Goal: Information Seeking & Learning: Learn about a topic

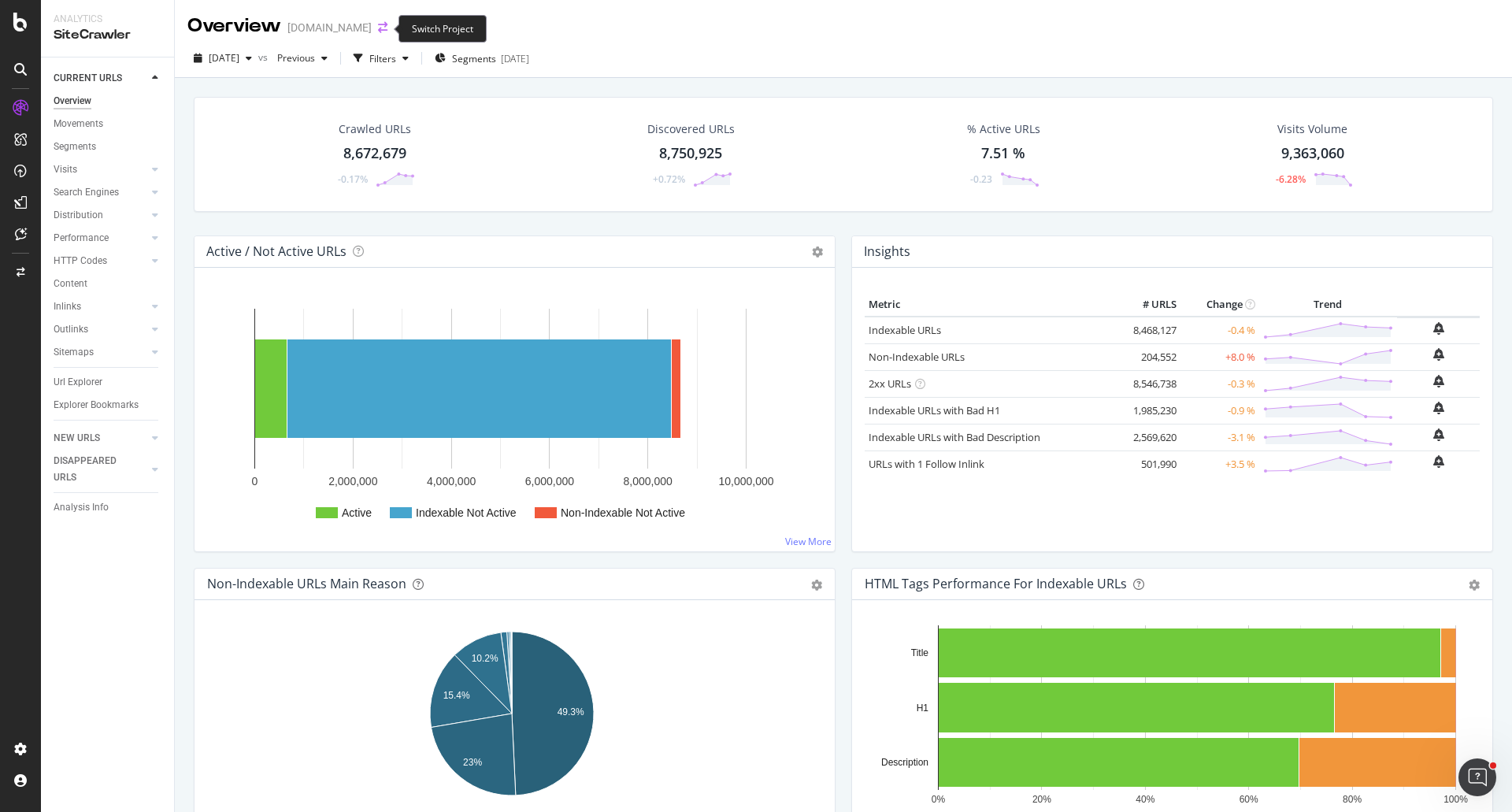
click at [380, 28] on icon "arrow-right-arrow-left" at bounding box center [383, 28] width 9 height 11
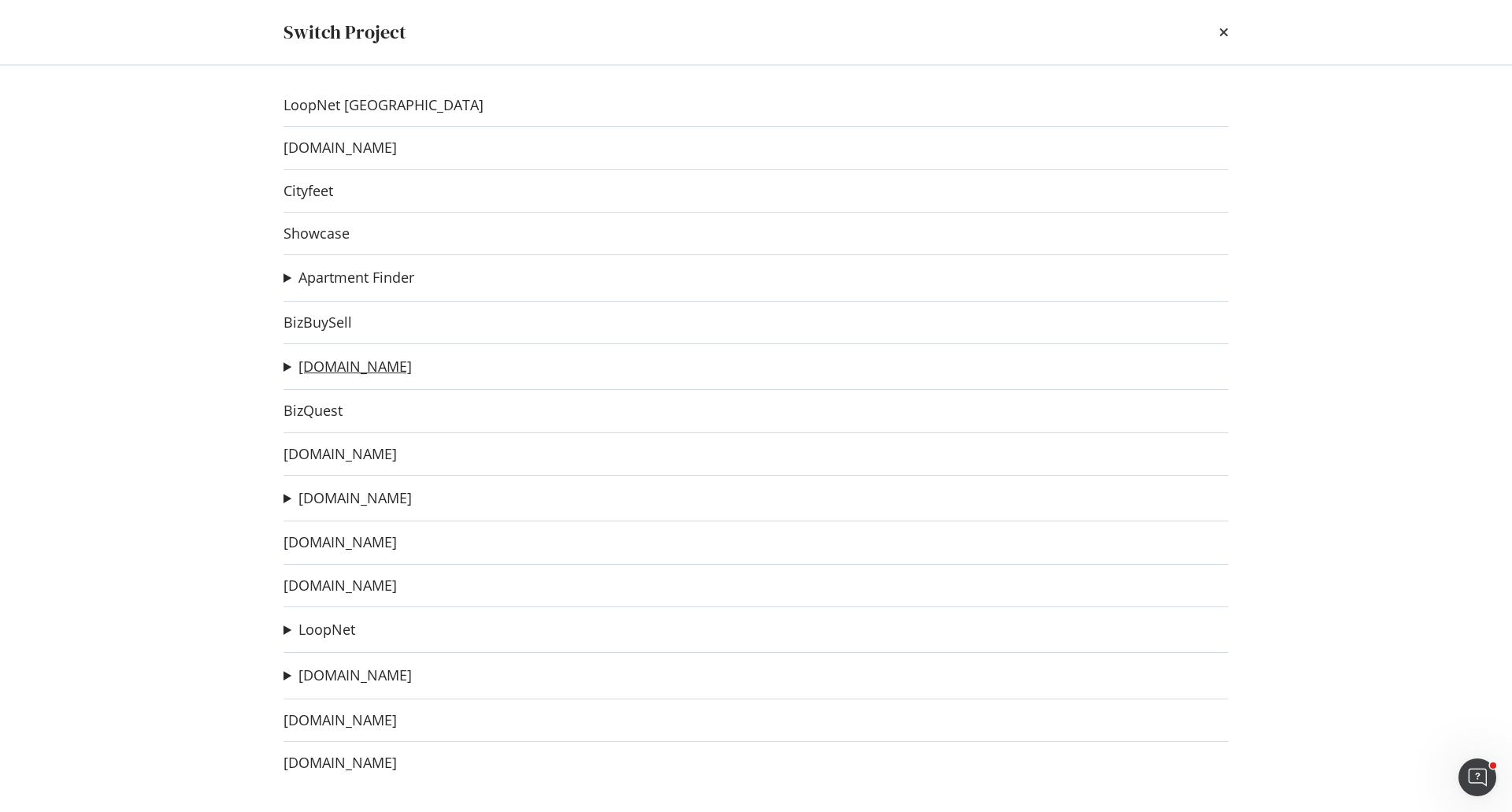
click at [337, 365] on link "[DOMAIN_NAME]" at bounding box center [355, 367] width 113 height 17
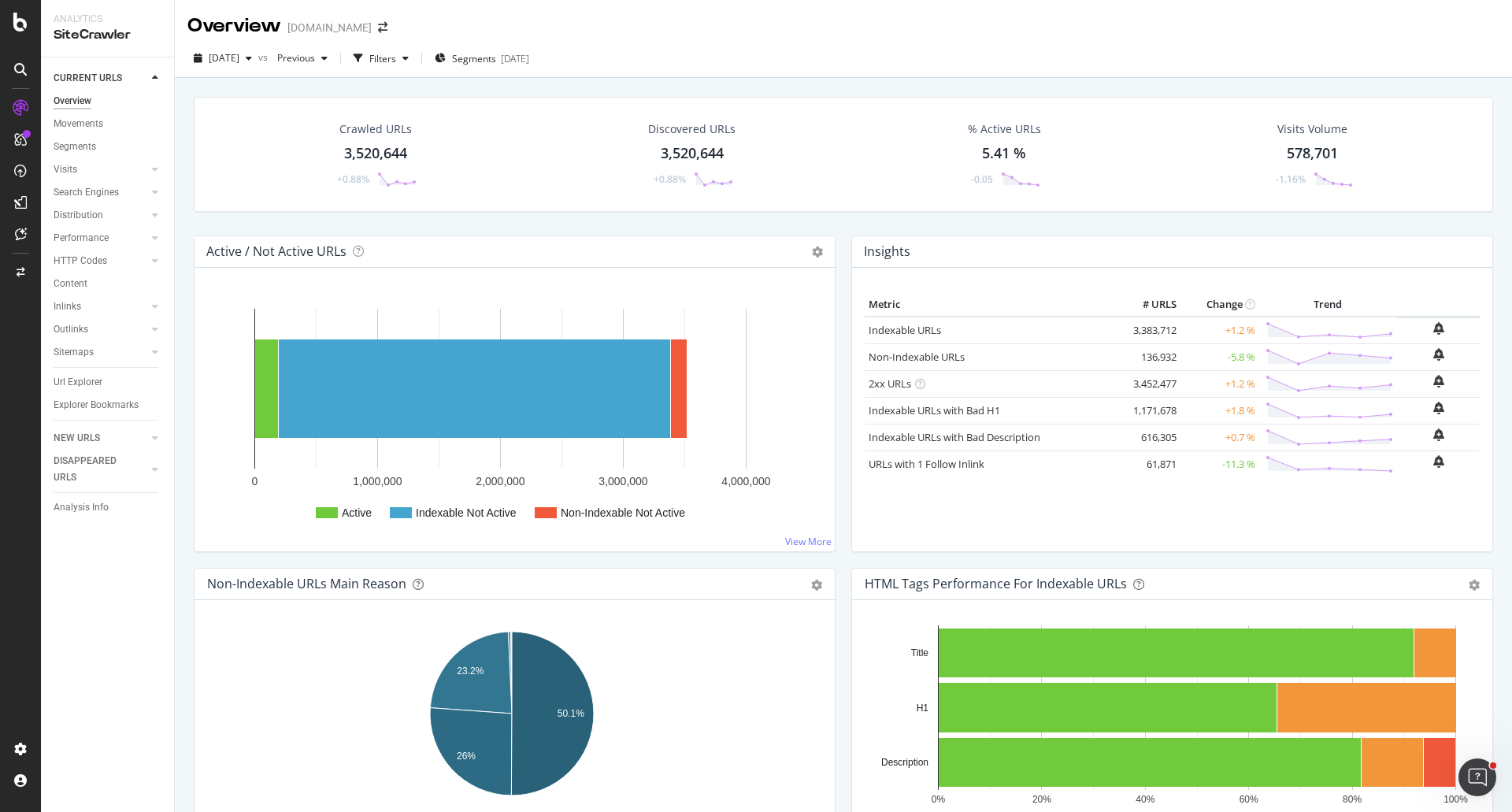
click at [506, 222] on div "Crawled URLs 3,520,644 +0.88% Discovered URLs 3,520,644 +0.88% % Active URLs 5.…" at bounding box center [844, 167] width 1315 height 139
click at [396, 64] on div "Filters" at bounding box center [382, 58] width 27 height 13
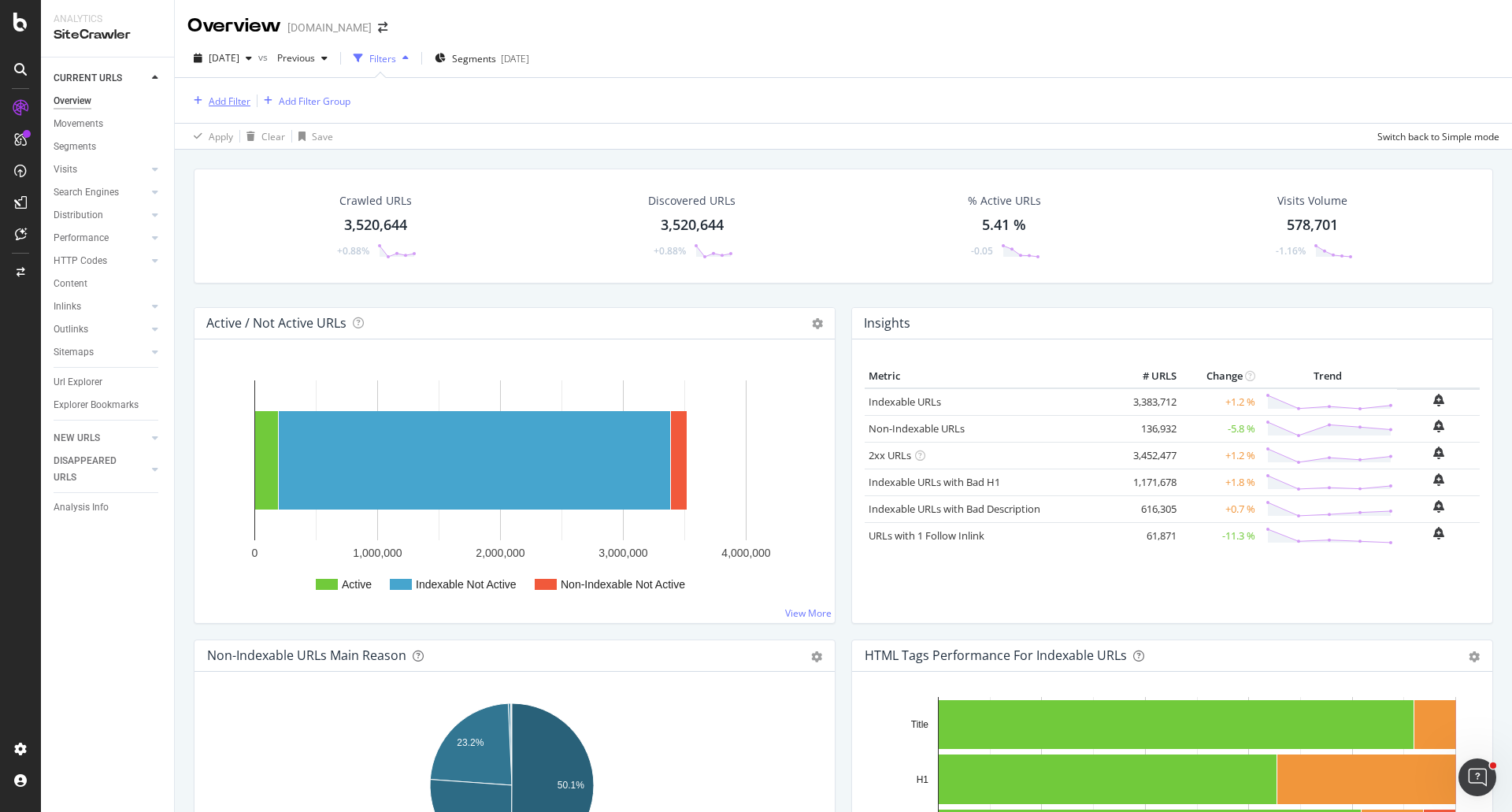
click at [224, 97] on div "Add Filter" at bounding box center [229, 101] width 42 height 13
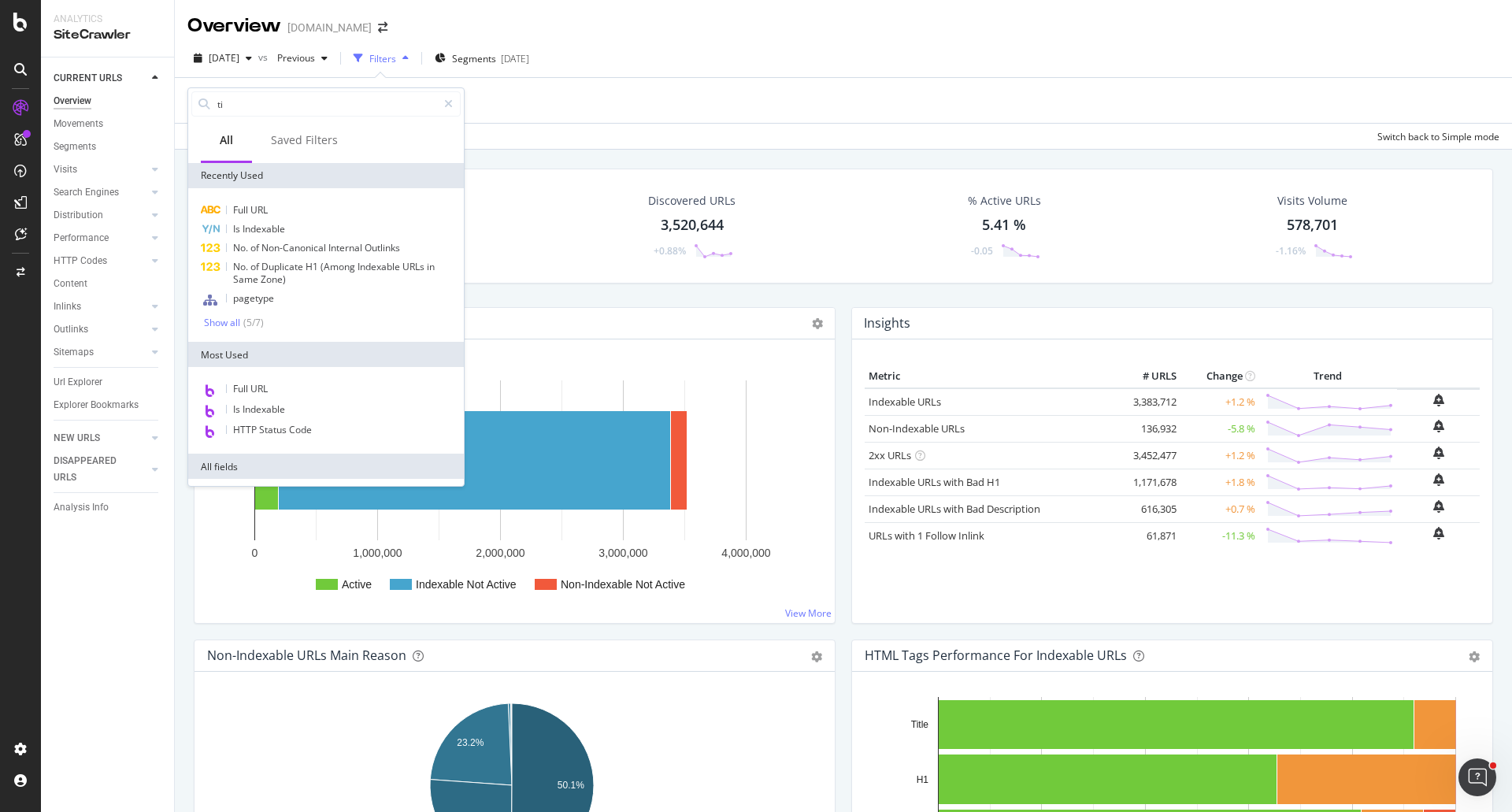
type input "t"
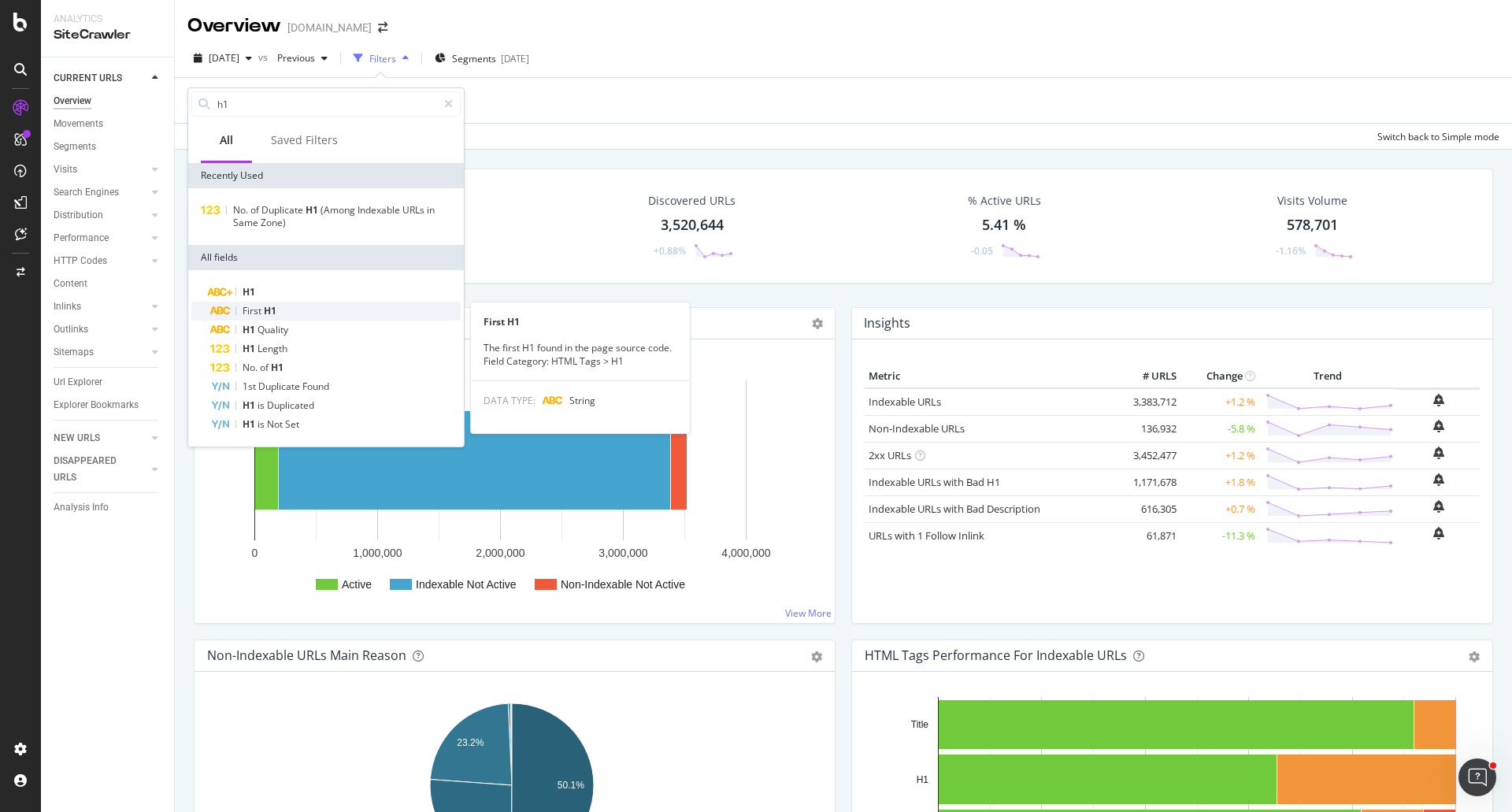
type input "h1"
click at [279, 311] on div "First H1" at bounding box center [336, 311] width 250 height 19
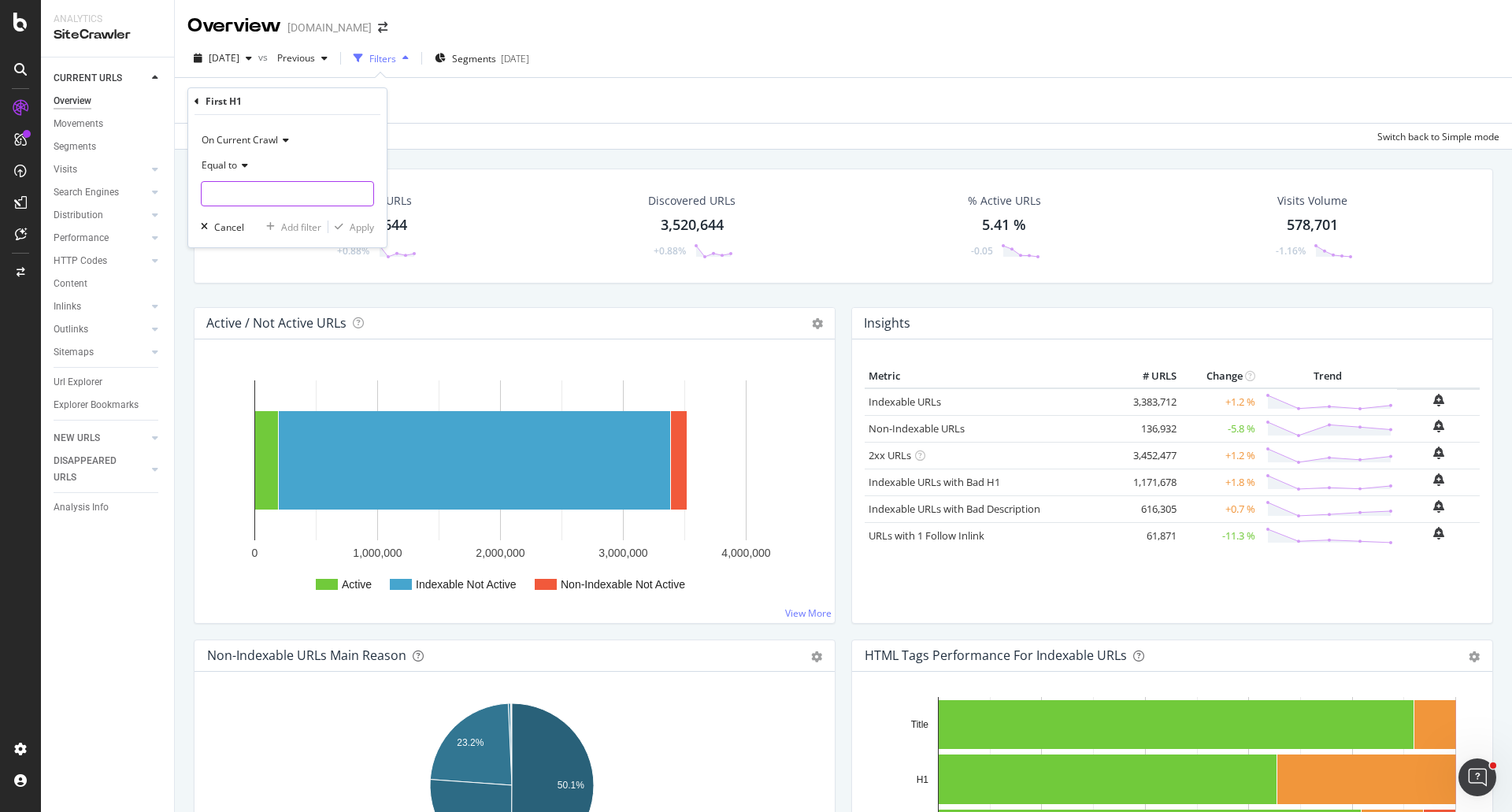
click at [228, 190] on input "text" at bounding box center [287, 193] width 172 height 25
click at [246, 168] on icon at bounding box center [243, 165] width 11 height 9
click at [248, 315] on div "Contains" at bounding box center [289, 321] width 169 height 20
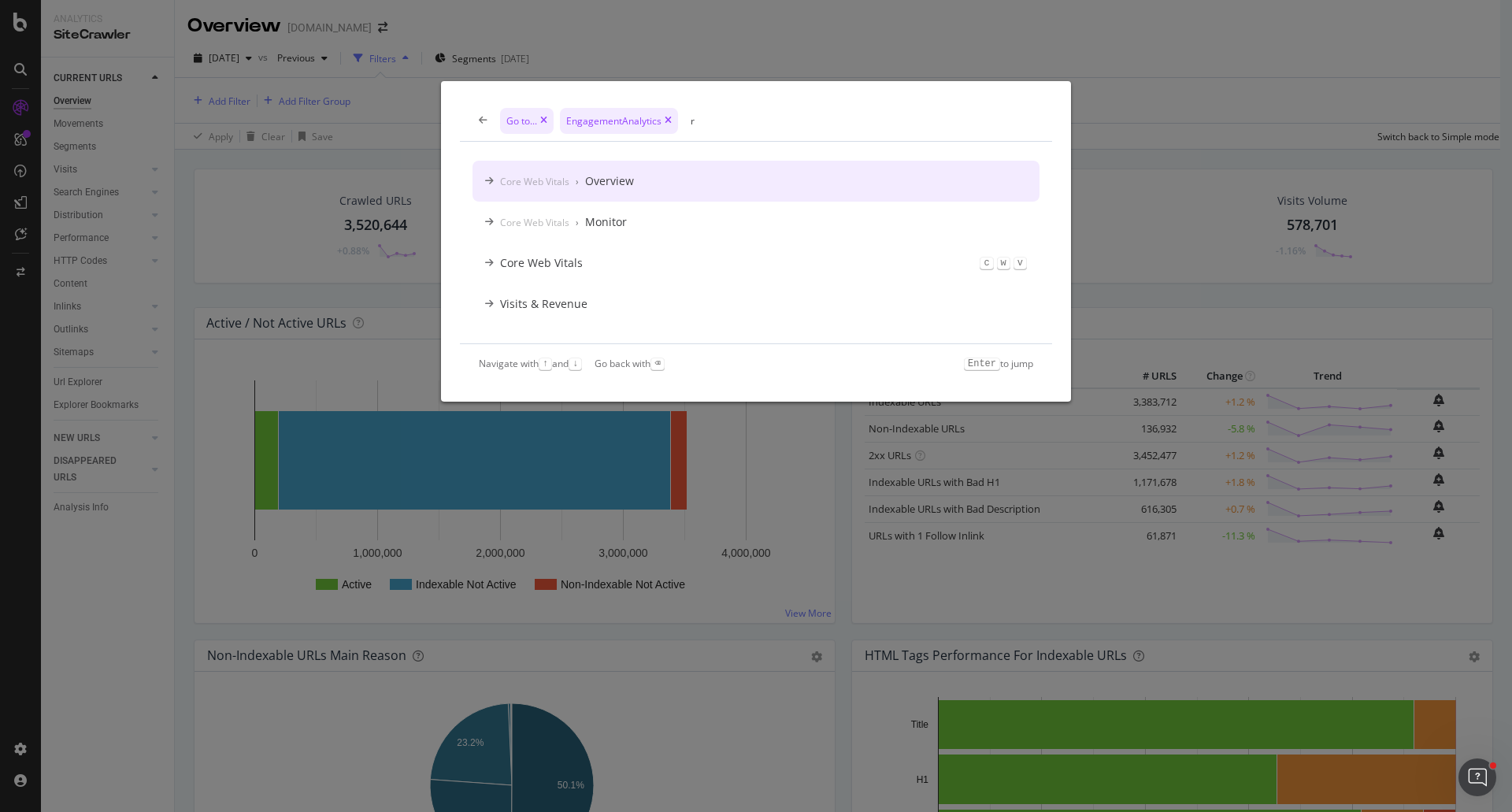
type input "r"
drag, startPoint x: 396, startPoint y: 158, endPoint x: 465, endPoint y: 131, distance: 74.1
click at [398, 158] on div "Go to... EngagementAnalytics r Core Web Vitals › Overview Core Web Vitals › Mon…" at bounding box center [756, 406] width 1512 height 812
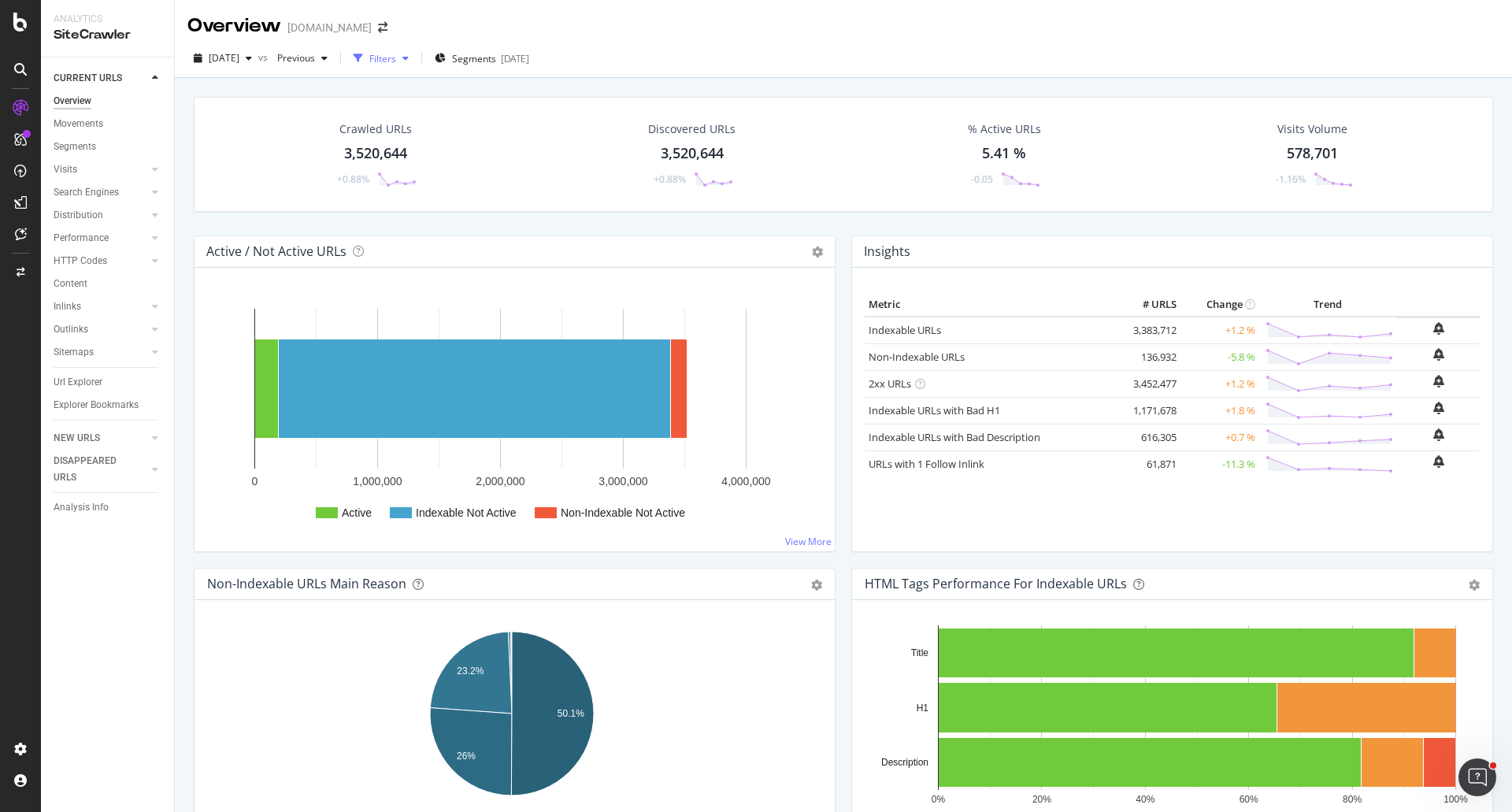
click at [396, 56] on div "Filters" at bounding box center [382, 58] width 27 height 13
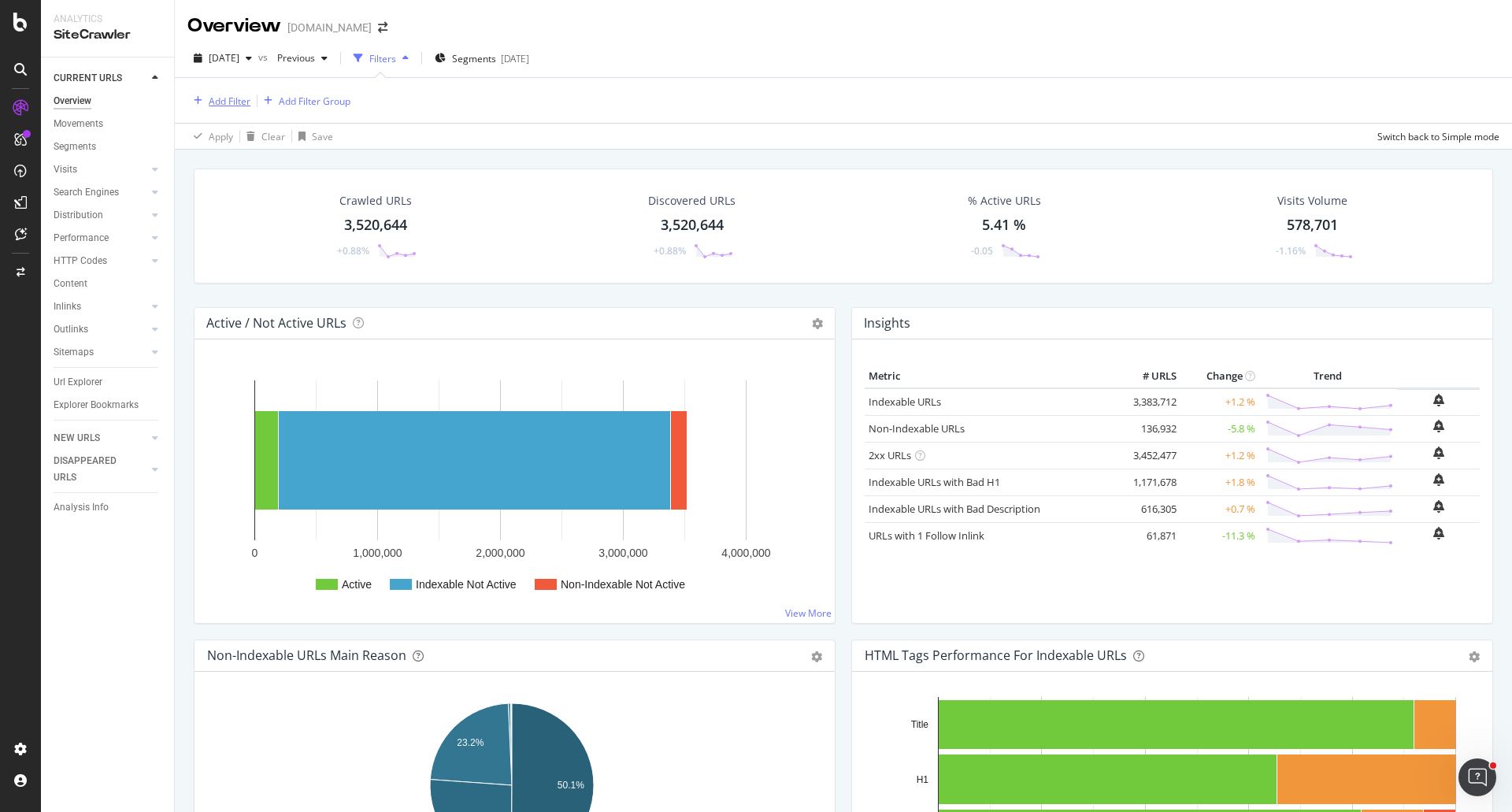
click at [225, 108] on div "Add Filter" at bounding box center [229, 101] width 42 height 13
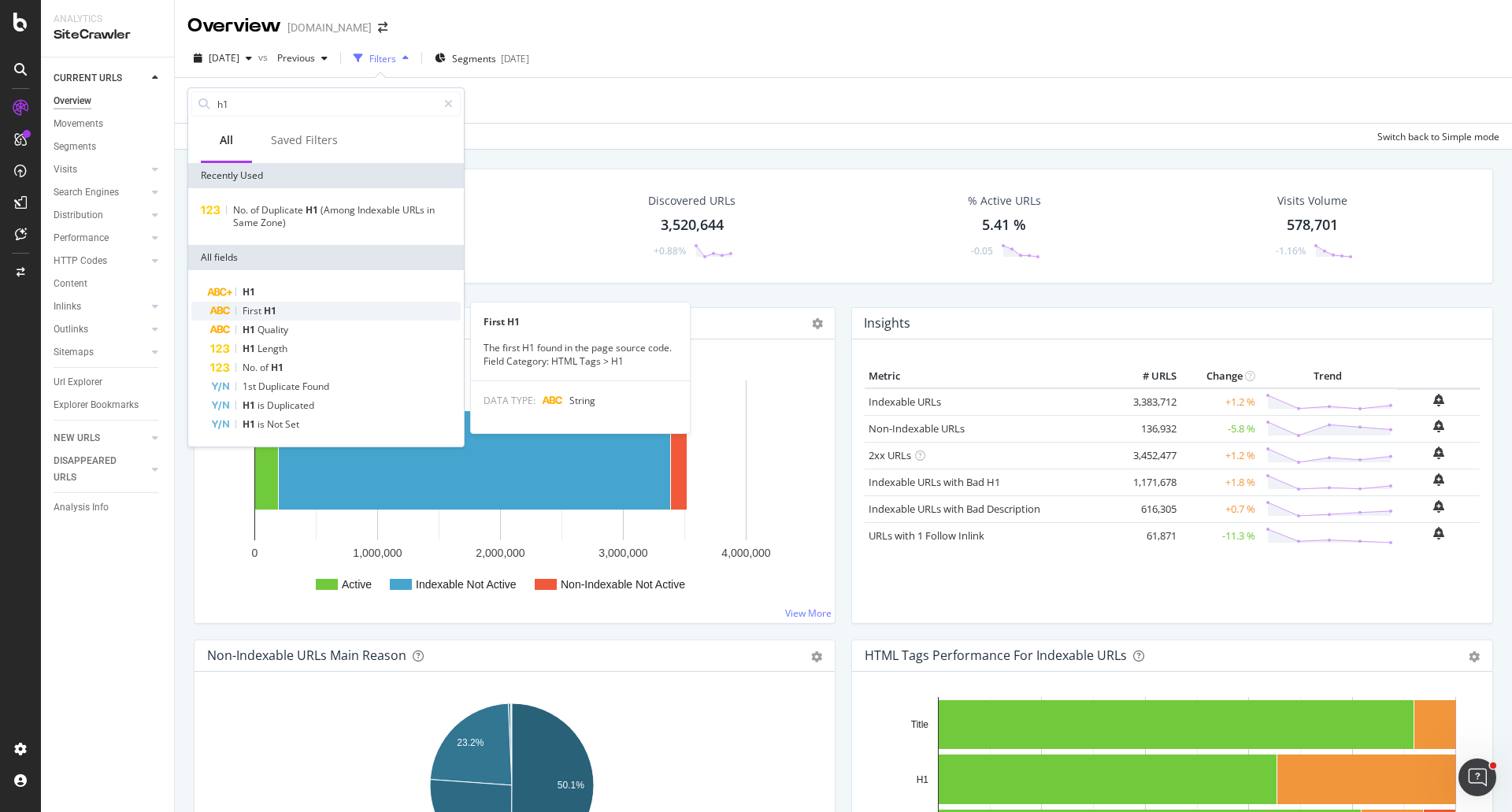
type input "h1"
click at [271, 312] on span "H1" at bounding box center [271, 311] width 13 height 13
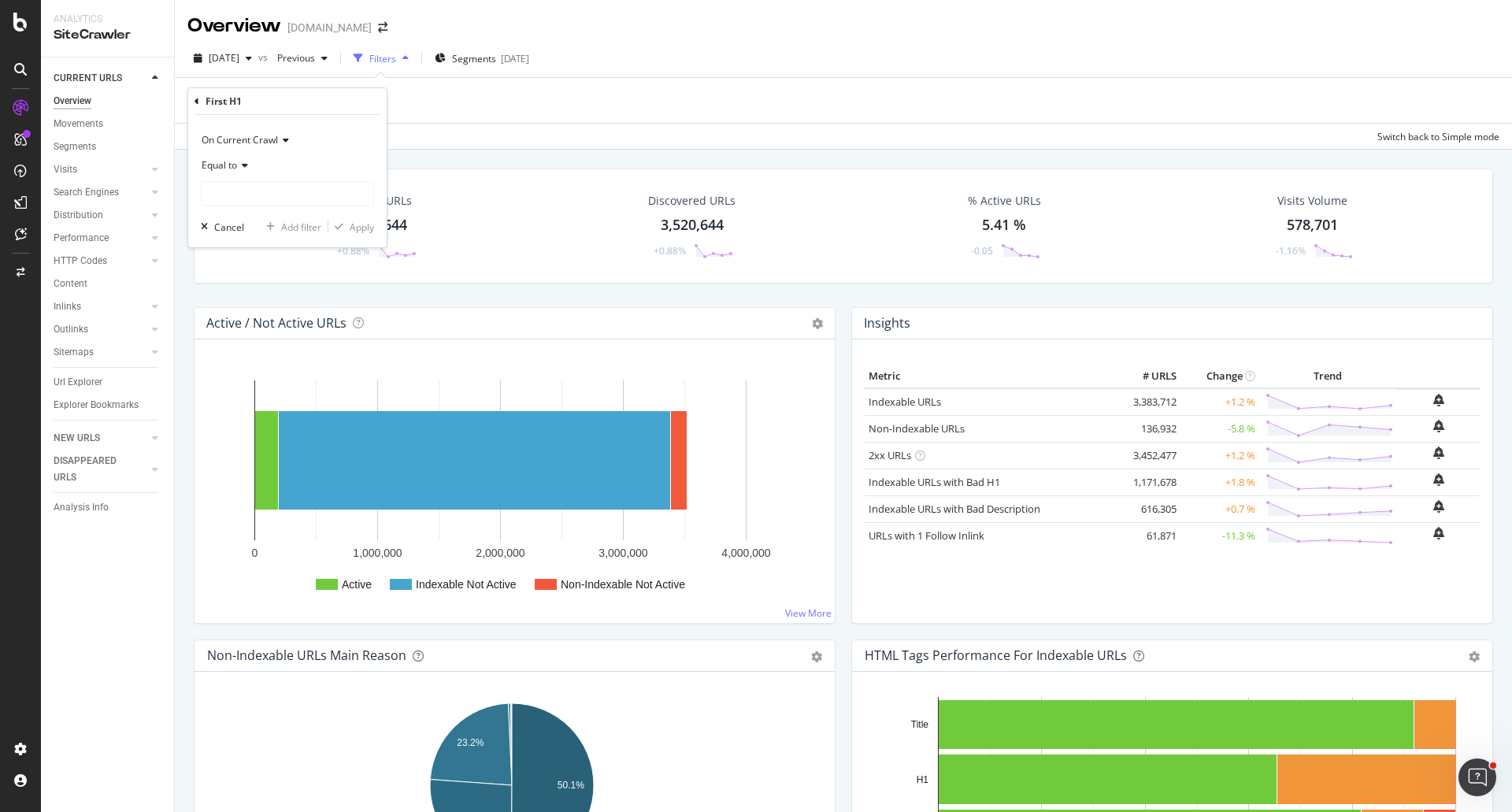
click at [242, 165] on icon at bounding box center [243, 165] width 11 height 9
drag, startPoint x: 245, startPoint y: 321, endPoint x: 260, endPoint y: 312, distance: 17.5
click at [246, 321] on span "Contains" at bounding box center [228, 321] width 39 height 13
click at [245, 196] on input "text" at bounding box center [287, 193] width 172 height 25
type input "near"
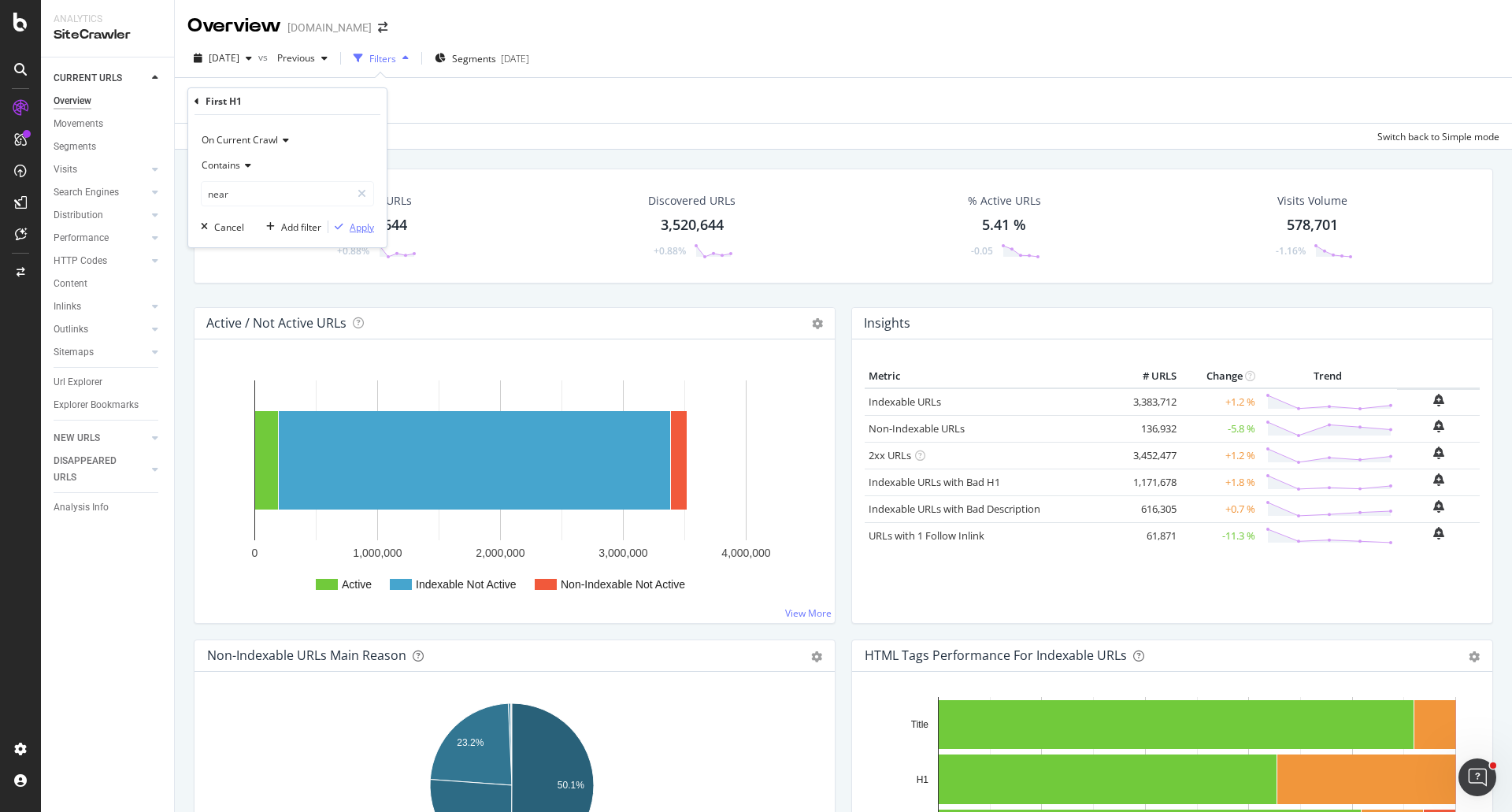
click at [367, 222] on div "Apply" at bounding box center [362, 227] width 24 height 13
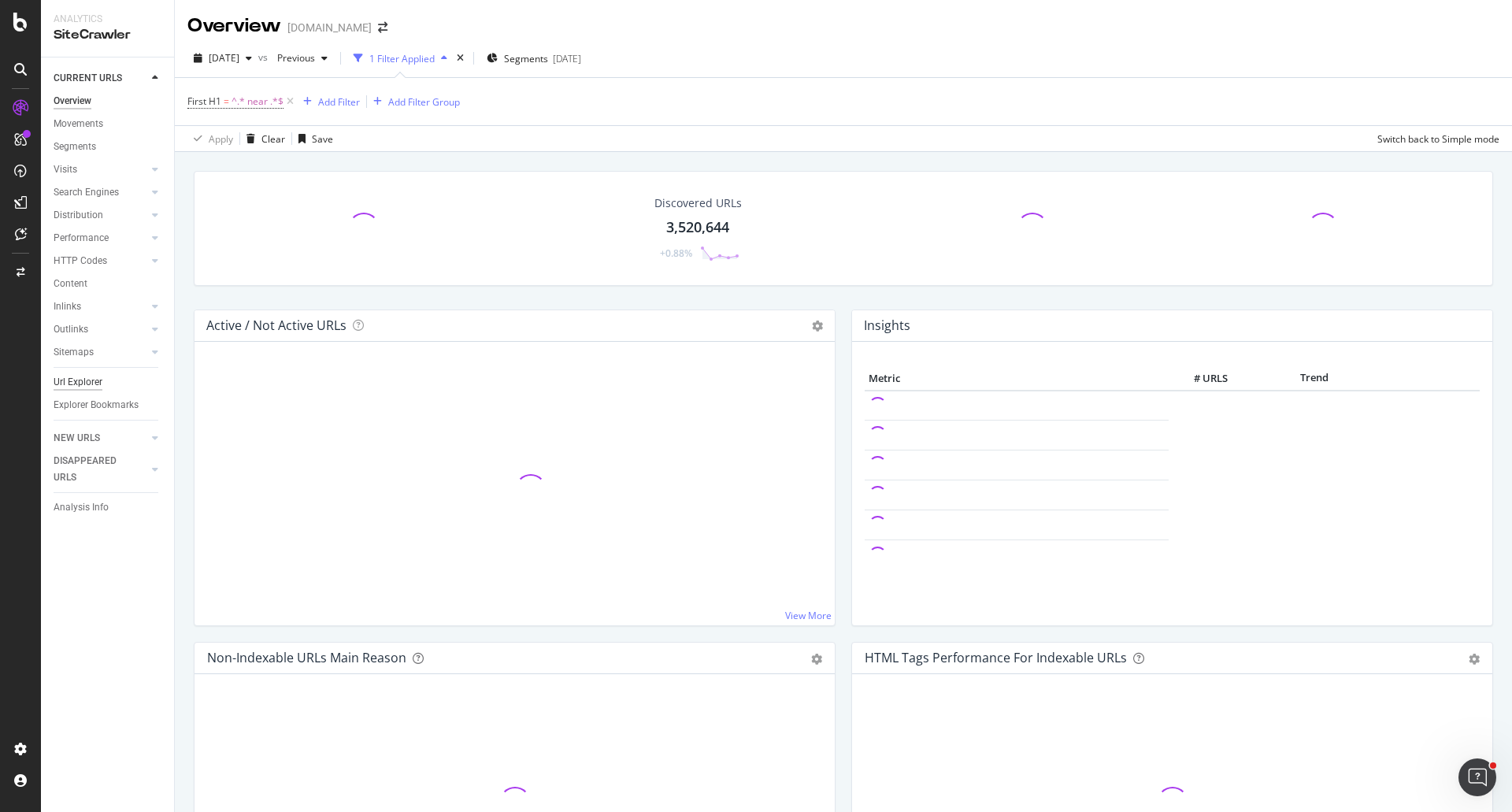
click at [78, 381] on div "Url Explorer" at bounding box center [78, 383] width 49 height 17
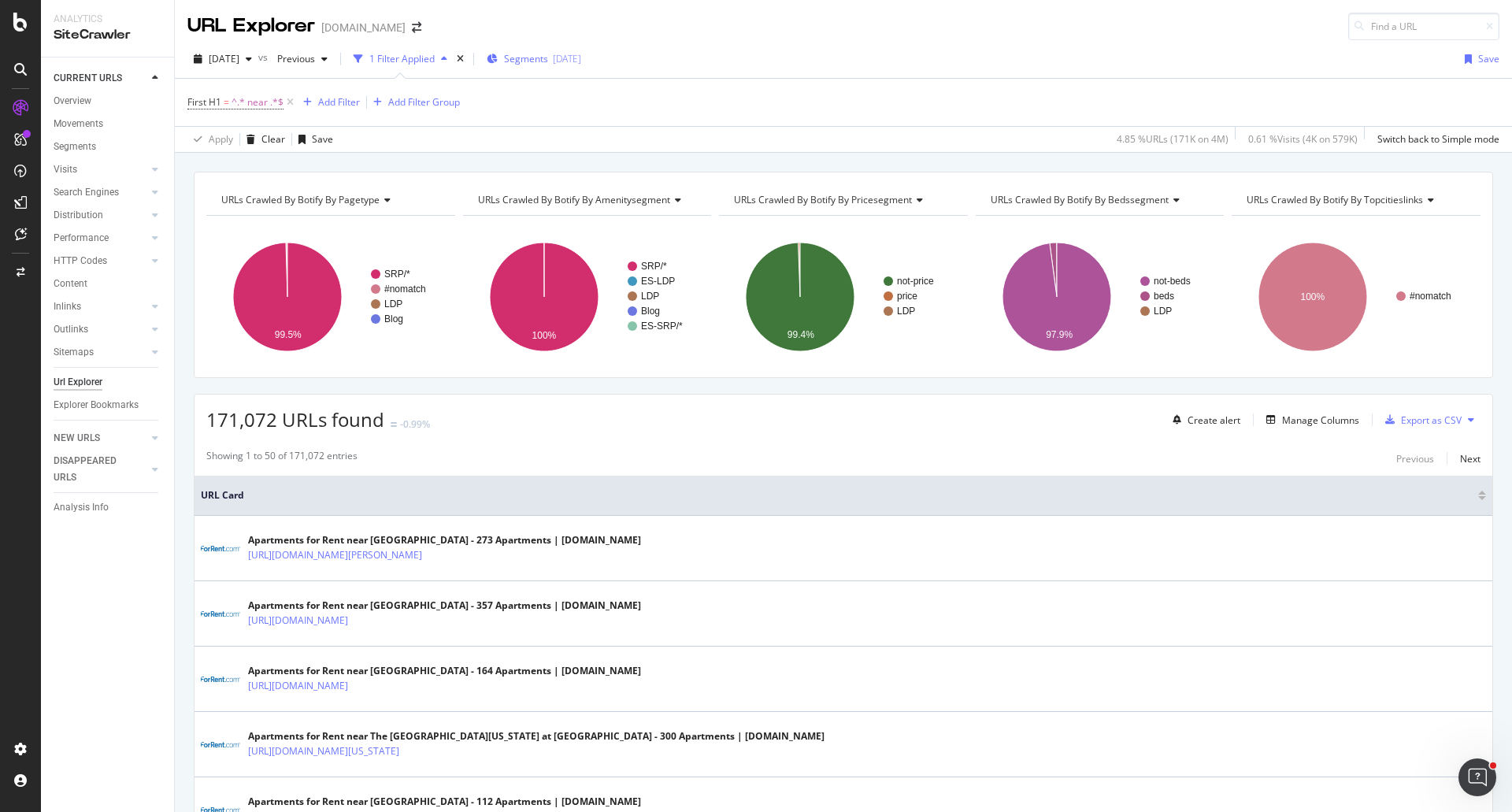
click at [548, 56] on span "Segments" at bounding box center [527, 58] width 44 height 13
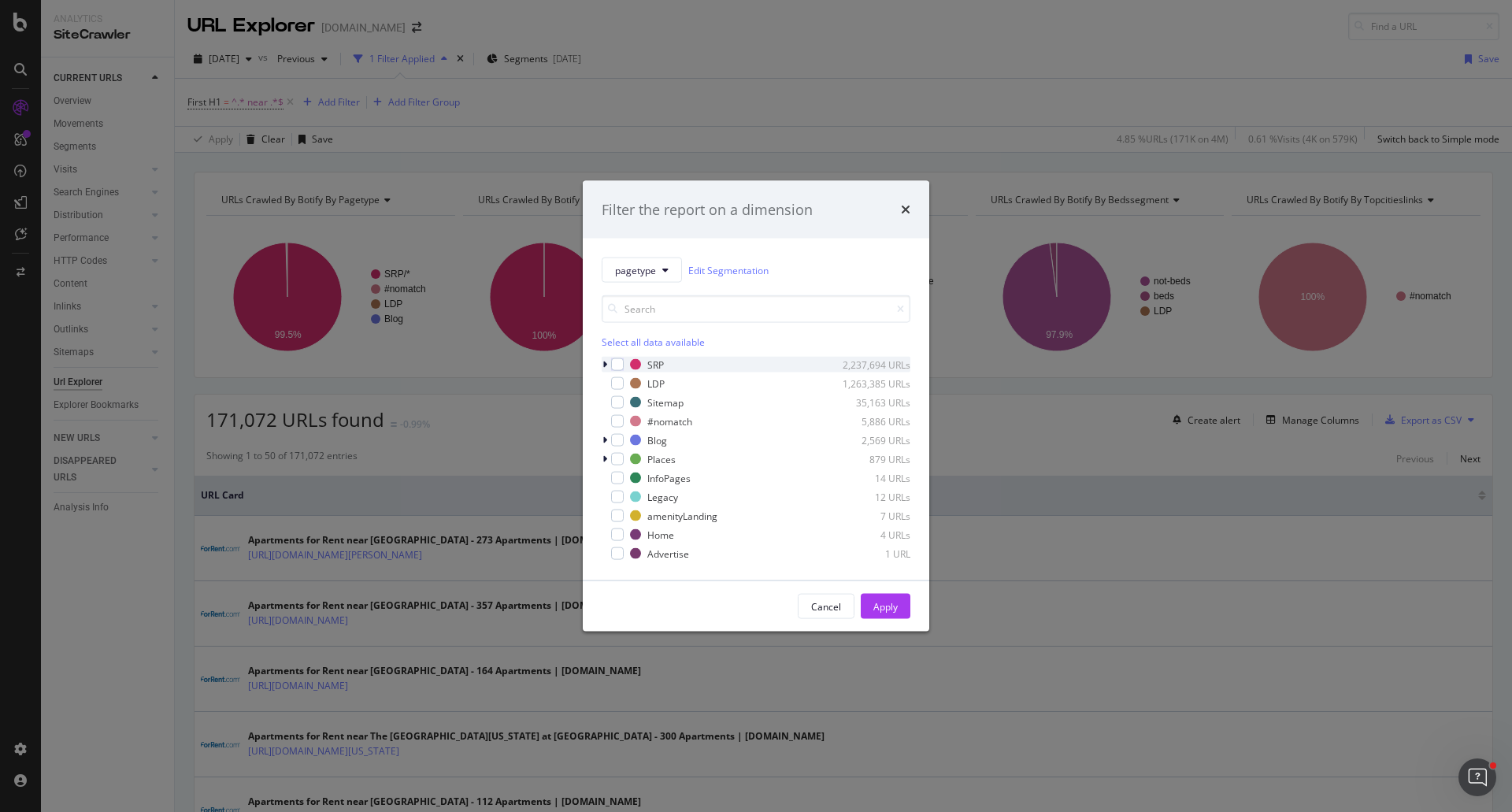
click at [603, 362] on icon "modal" at bounding box center [604, 364] width 5 height 9
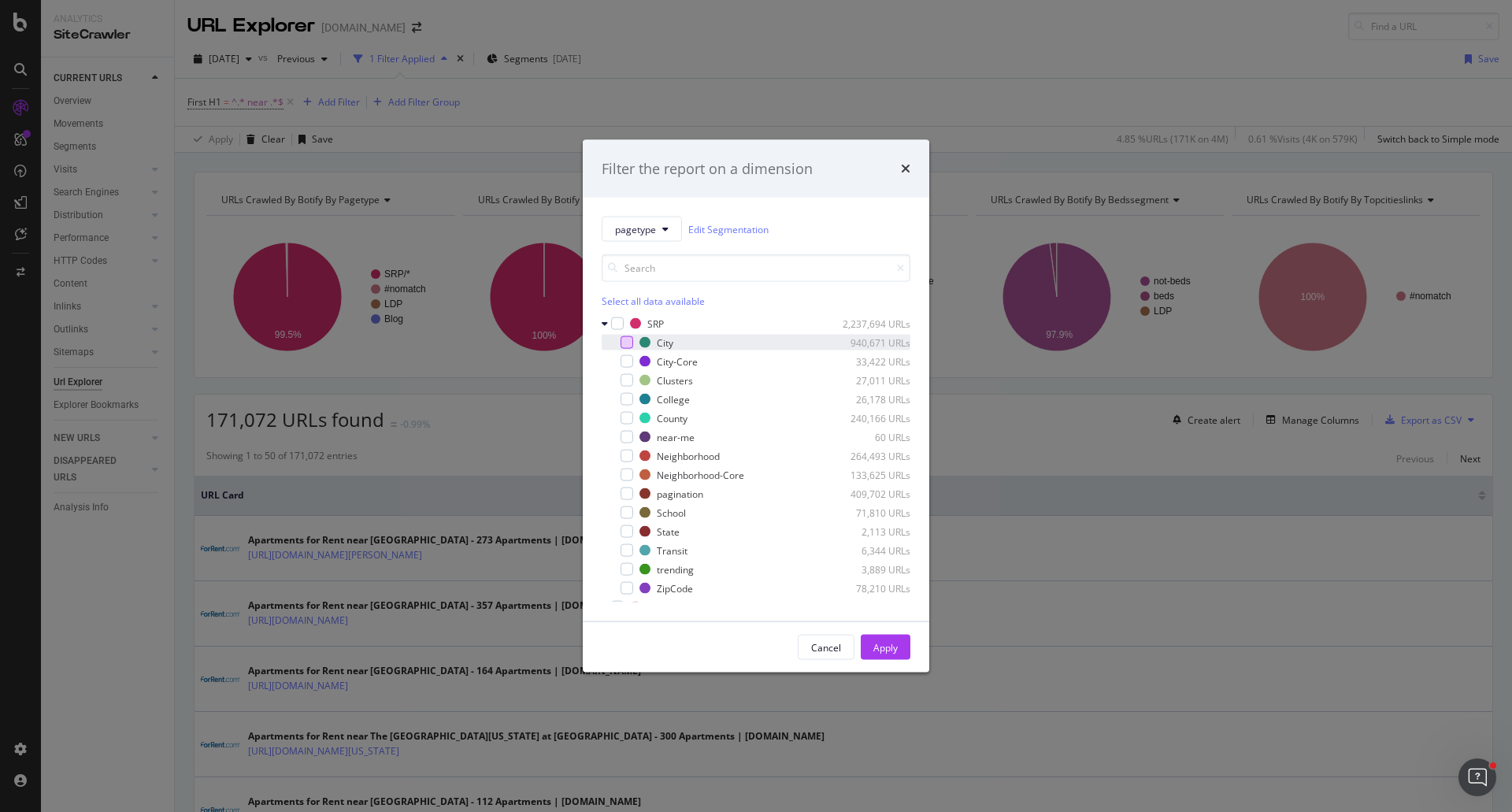
click at [629, 345] on div "modal" at bounding box center [628, 343] width 13 height 13
click at [875, 647] on div "Apply" at bounding box center [885, 647] width 24 height 13
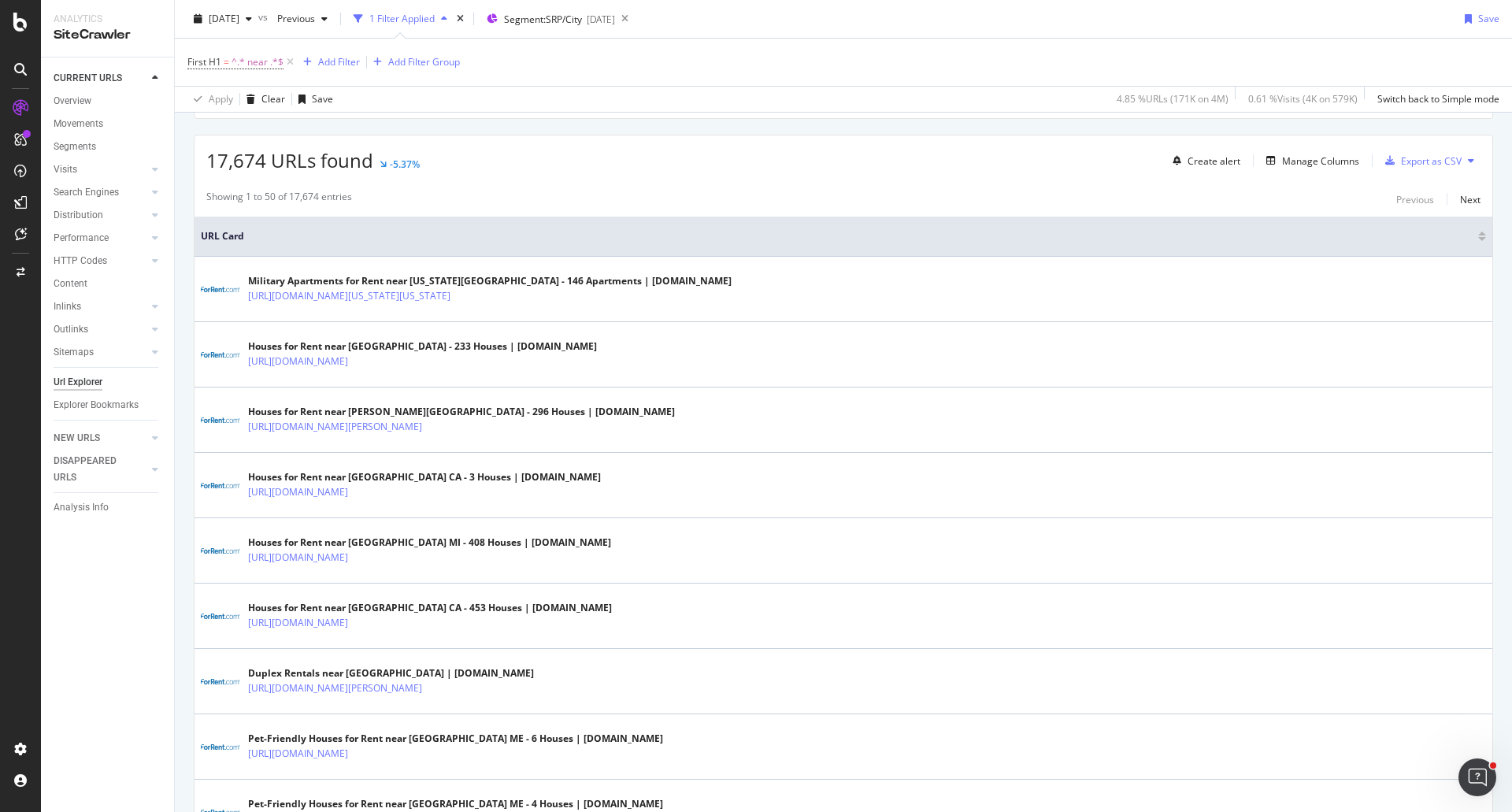
scroll to position [315, 0]
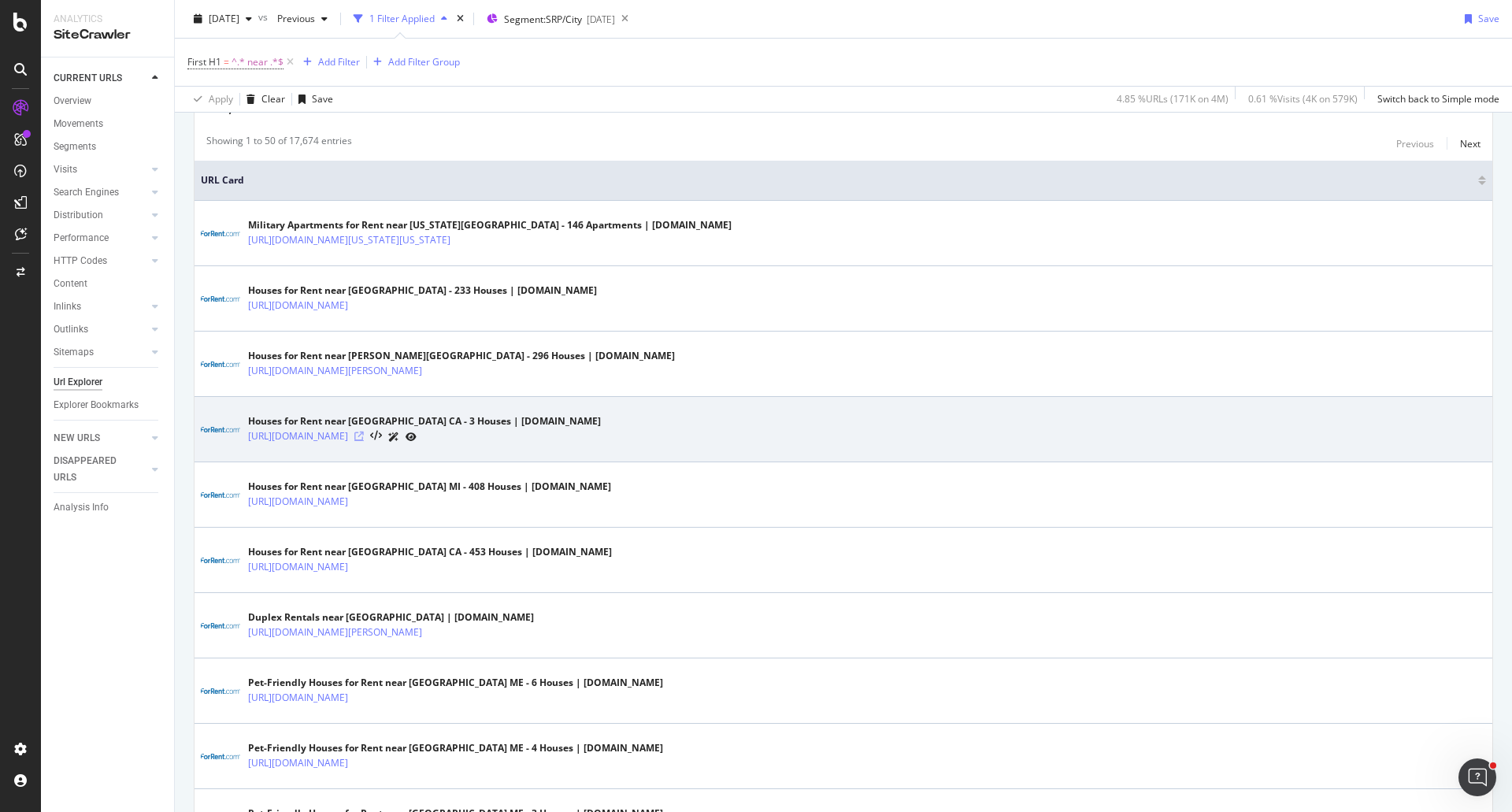
click at [364, 435] on icon at bounding box center [359, 437] width 9 height 9
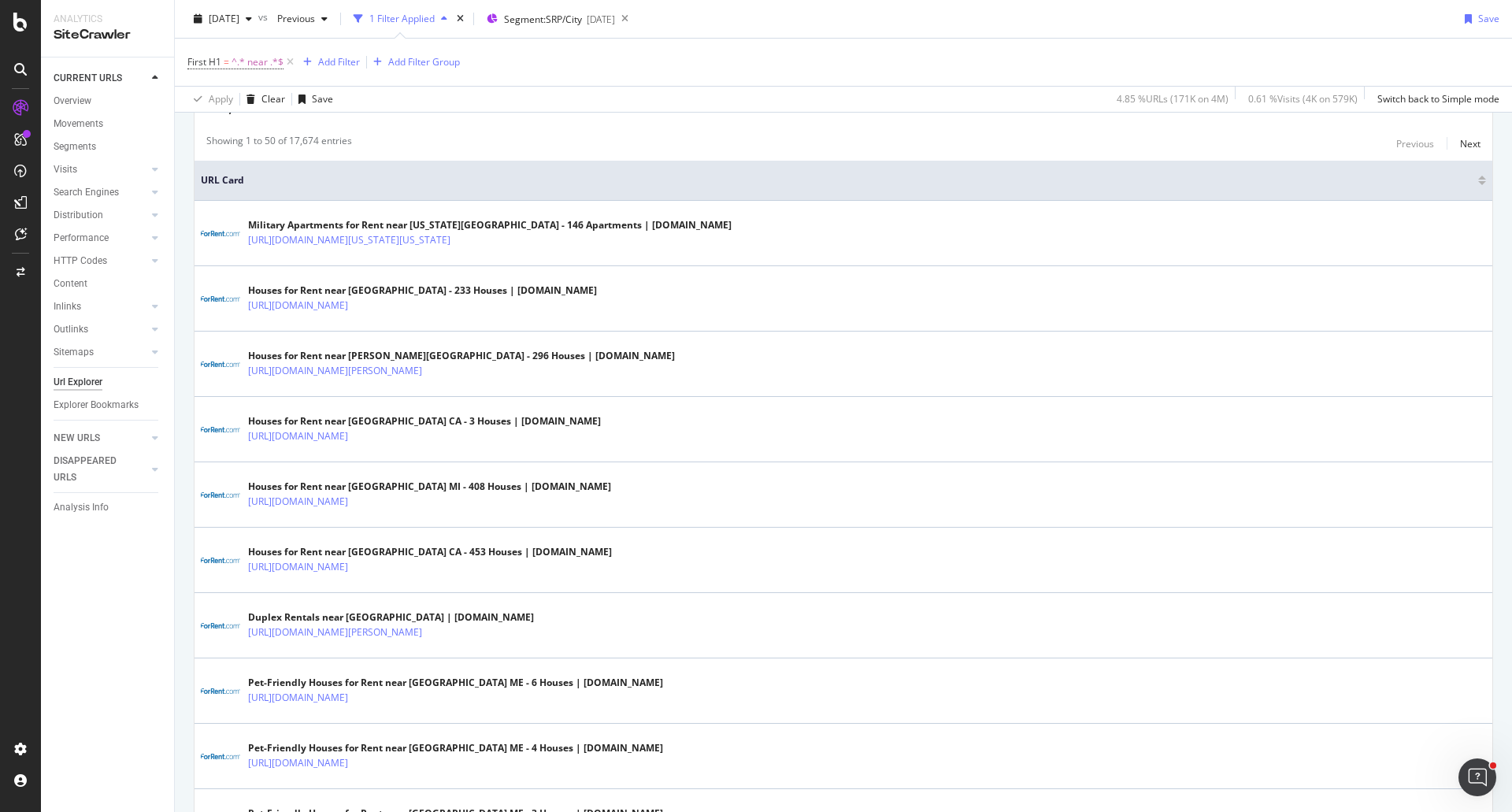
click at [937, 15] on div "[DATE] vs Previous 1 Filter Applied Segment: SRP/City [DATE] Save" at bounding box center [844, 22] width 1338 height 32
click at [885, 51] on div "First H1 = ^.* near .*$ Add Filter Add Filter Group" at bounding box center [843, 62] width 1312 height 47
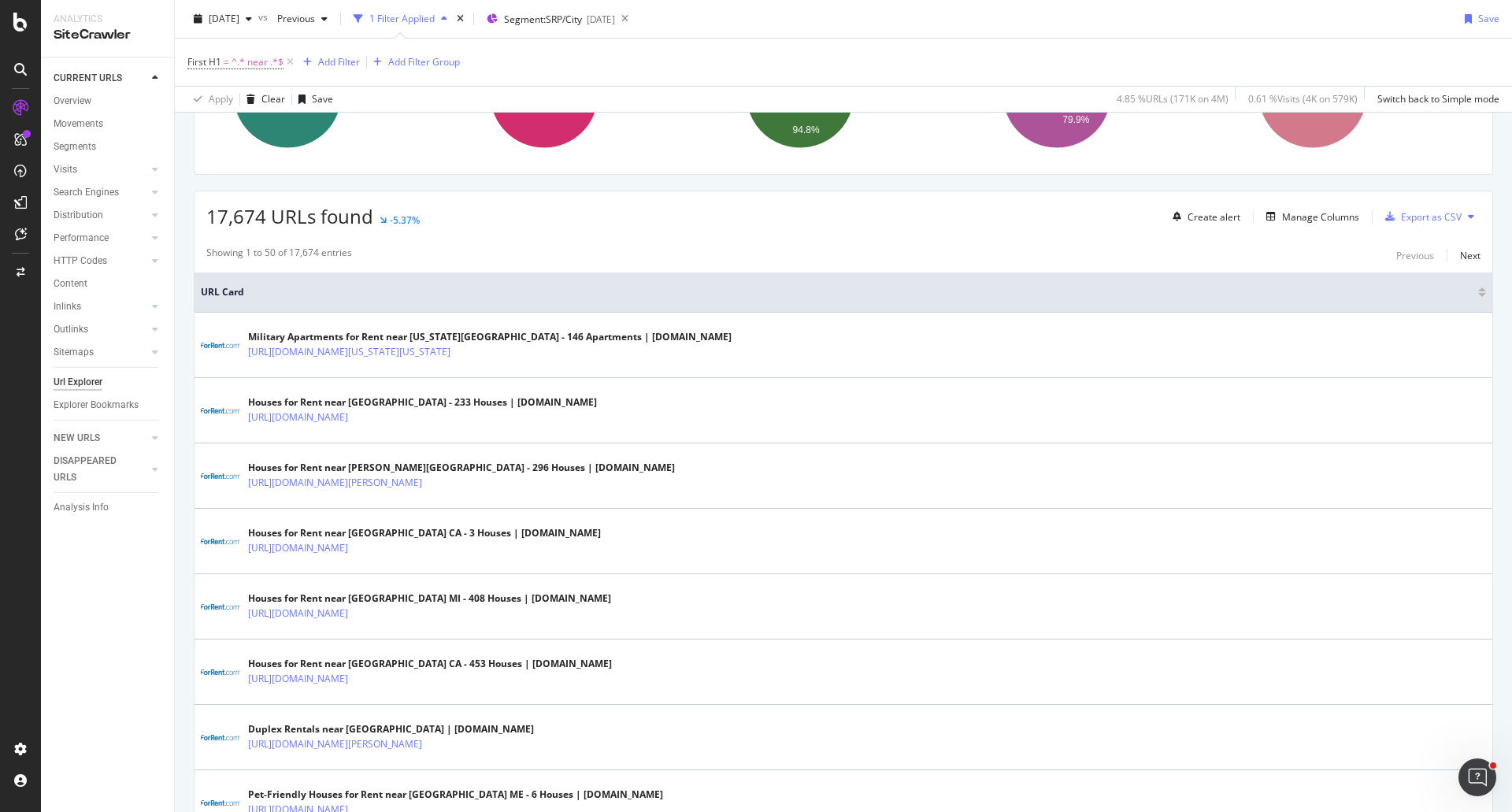
scroll to position [0, 0]
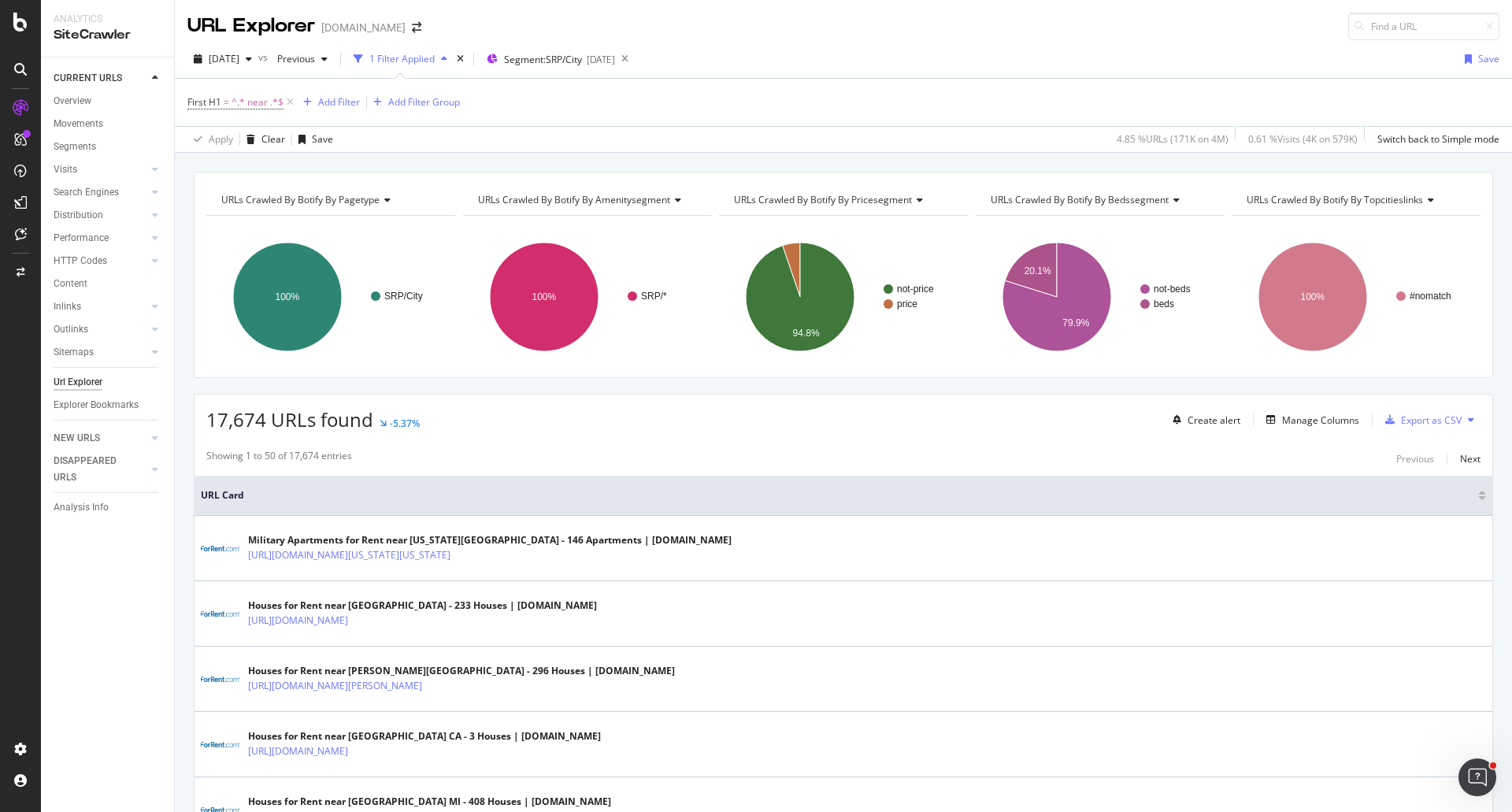
click at [832, 57] on div "[DATE] vs Previous 1 Filter Applied Segment: SRP/City [DATE] Save" at bounding box center [844, 62] width 1338 height 32
click at [839, 55] on div "[DATE] vs Previous 1 Filter Applied Segment: SRP/City [DATE] Save" at bounding box center [844, 62] width 1338 height 32
click at [1023, 93] on div "First H1 = ^.* near .*$ Add Filter Add Filter Group" at bounding box center [843, 102] width 1312 height 47
click at [781, 419] on div "17,674 URLs found -5.37% Create alert Manage Columns Export as CSV" at bounding box center [844, 414] width 1298 height 39
click at [888, 40] on div "[DATE] vs Previous 1 Filter Applied Segment: SRP/City [DATE] Save First H1 = ^.…" at bounding box center [844, 95] width 1338 height 112
